Goal: Information Seeking & Learning: Learn about a topic

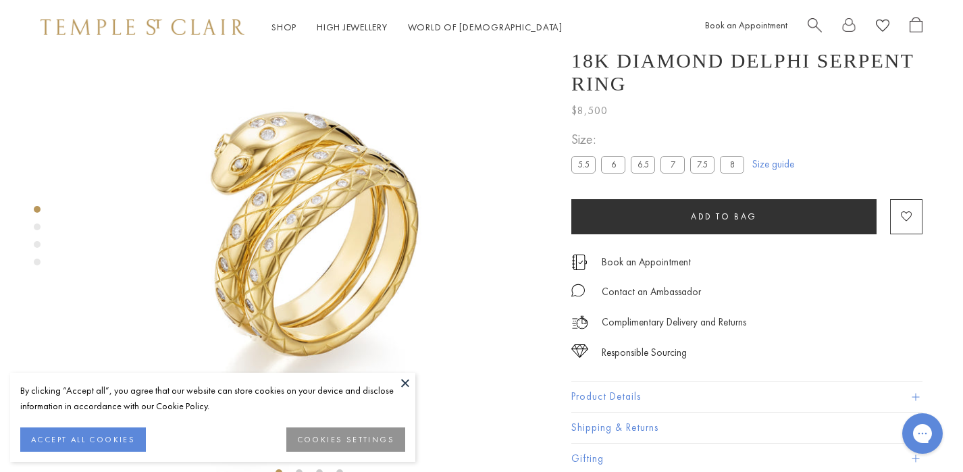
scroll to position [54, 0]
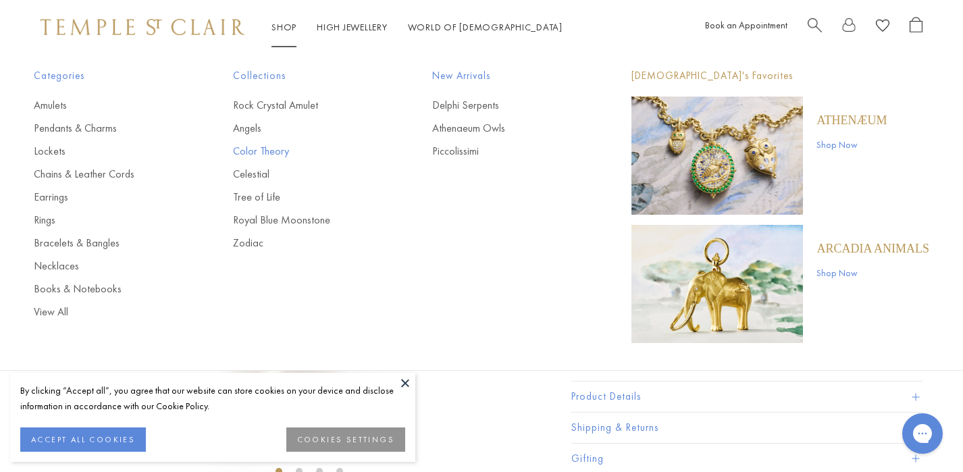
click at [270, 152] on link "Color Theory" at bounding box center [305, 151] width 145 height 15
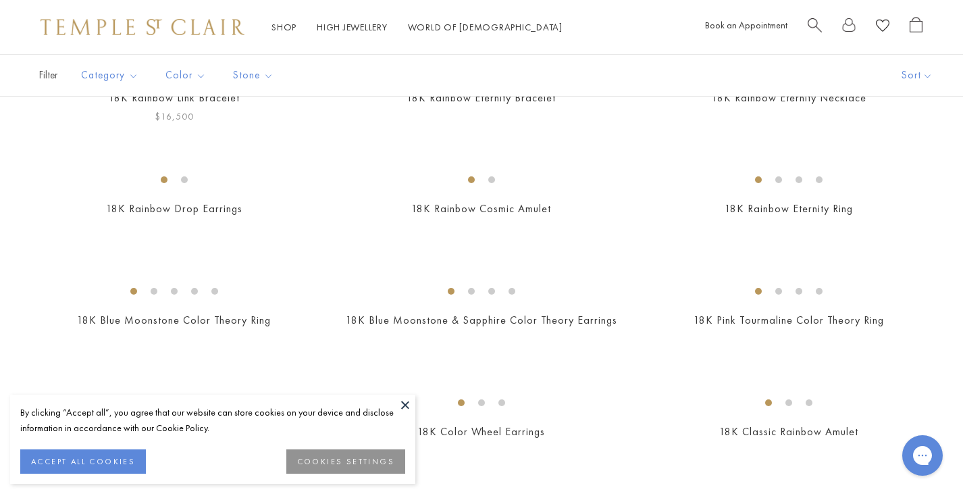
scroll to position [347, 0]
click at [0, 0] on img at bounding box center [0, 0] width 0 height 0
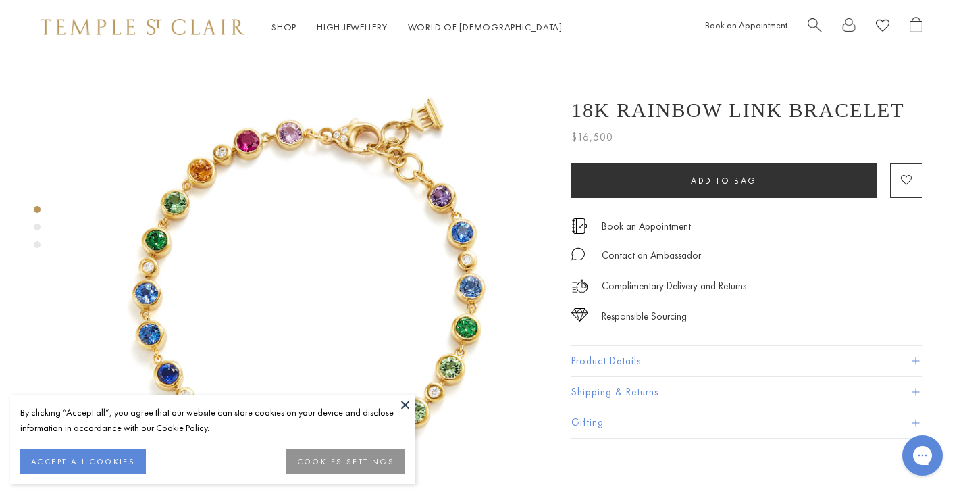
click at [409, 399] on button at bounding box center [405, 405] width 20 height 20
